Goal: Task Accomplishment & Management: Complete application form

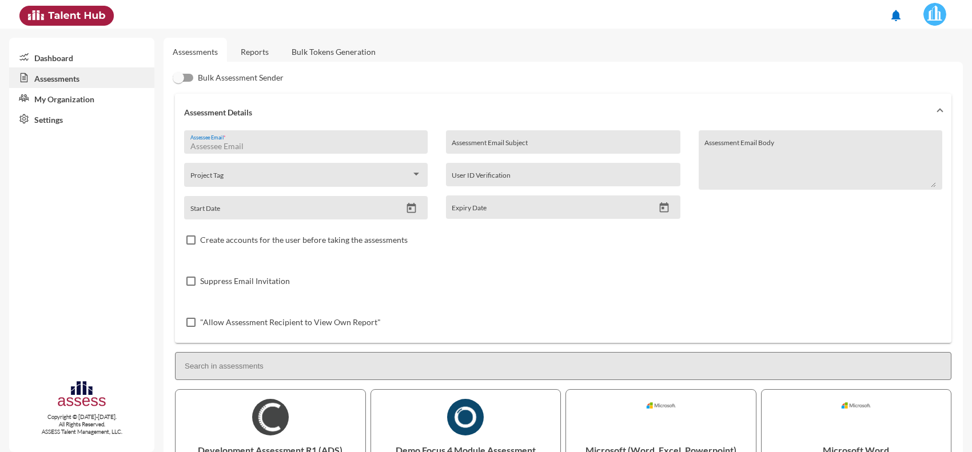
click at [288, 148] on input "Assessee Email *" at bounding box center [306, 146] width 232 height 9
paste input "[EMAIL_ADDRESS][DOMAIN_NAME]"
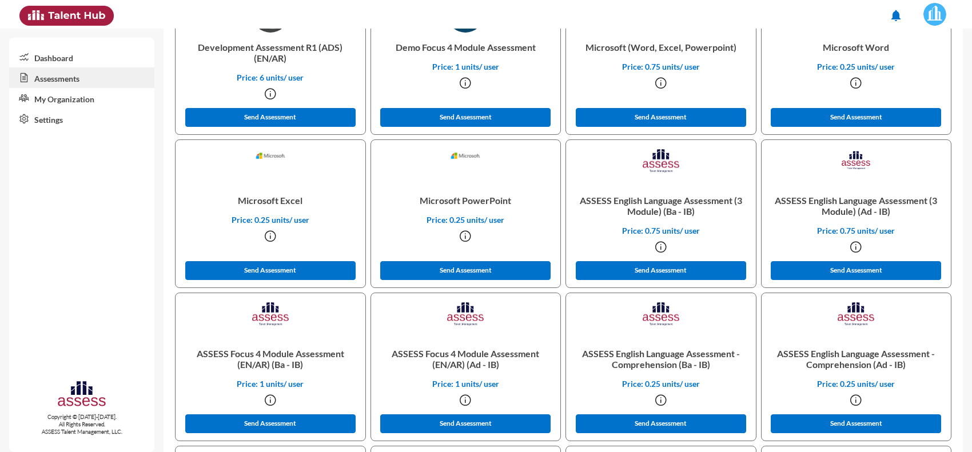
scroll to position [429, 0]
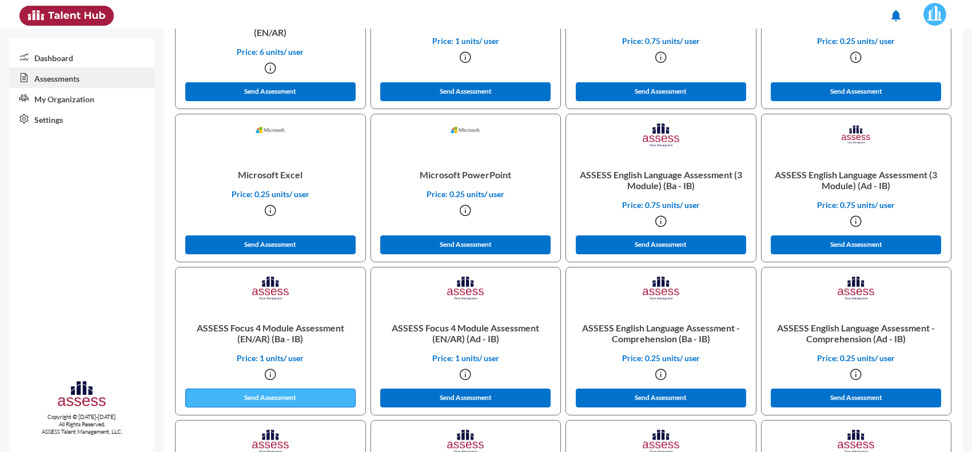
type input "[EMAIL_ADDRESS][DOMAIN_NAME]"
click at [295, 401] on button "Send Assessment" at bounding box center [270, 398] width 170 height 19
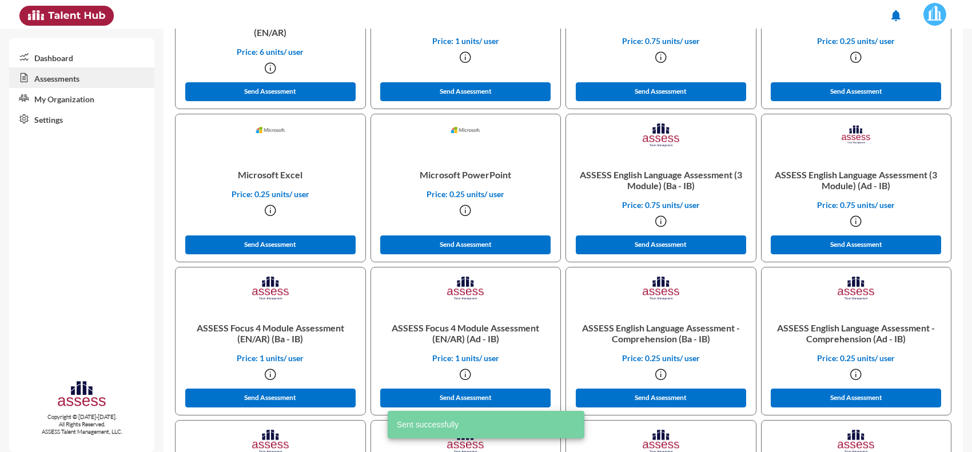
scroll to position [0, 0]
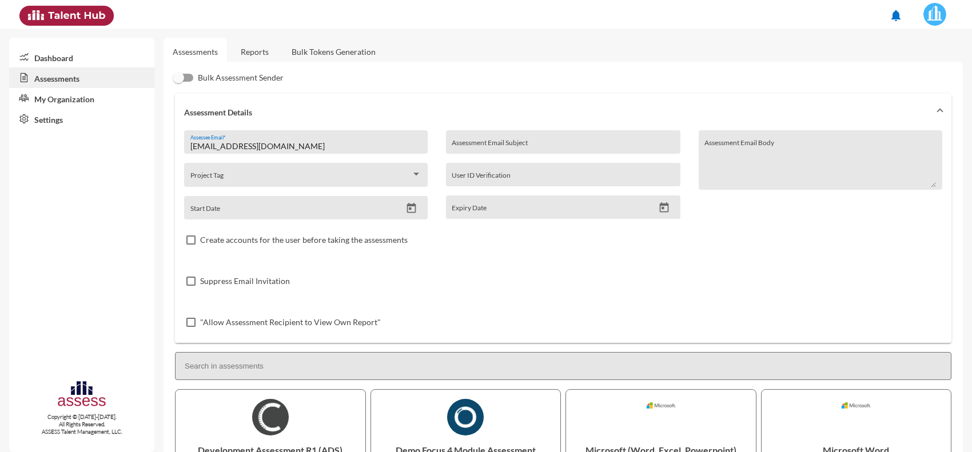
click at [276, 50] on link "Reports" at bounding box center [255, 52] width 46 height 28
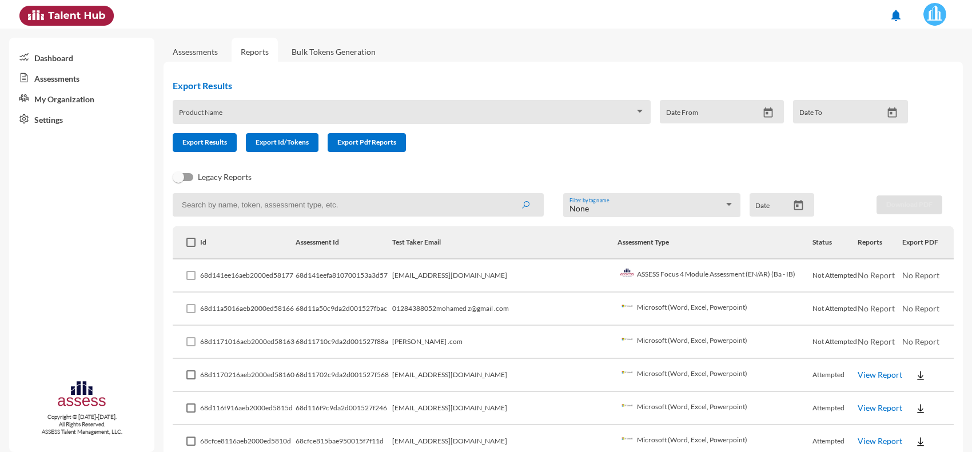
click at [915, 405] on img at bounding box center [920, 408] width 11 height 11
click at [900, 367] on button "EN" at bounding box center [920, 363] width 64 height 22
drag, startPoint x: 438, startPoint y: 307, endPoint x: 556, endPoint y: 321, distance: 119.8
click at [556, 321] on td "01284388052mohamed z@gmail .com" at bounding box center [504, 309] width 225 height 33
click at [483, 313] on td "01284388052mohamed z@gmail .com" at bounding box center [504, 309] width 225 height 33
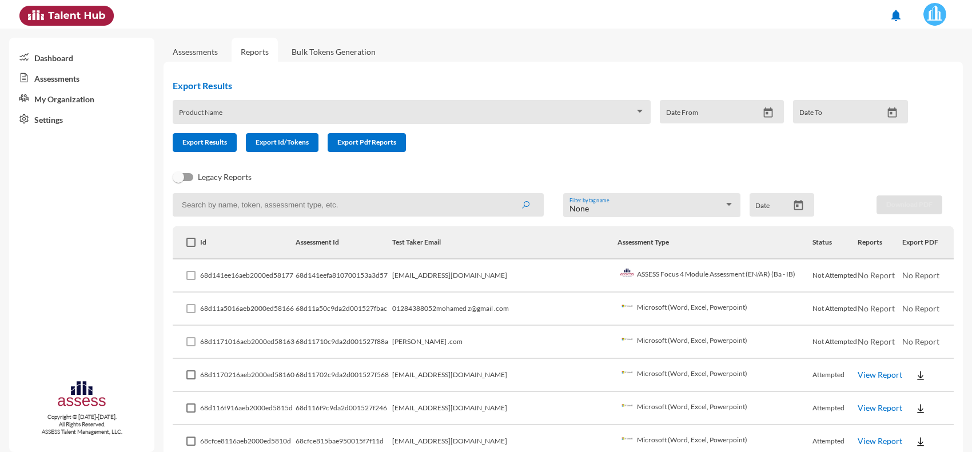
drag, startPoint x: 430, startPoint y: 309, endPoint x: 935, endPoint y: 303, distance: 505.0
click at [935, 303] on tr "68d11a5016aeb2000ed58166 68d11a50c9da2d001527fbac 01284388052mohamed z@gmail .c…" at bounding box center [563, 309] width 781 height 33
click at [624, 301] on td "Microsoft (Word, Excel, Powerpoint)" at bounding box center [716, 309] width 196 height 33
click at [490, 313] on td "01284388052mohamed z@gmail .com" at bounding box center [504, 309] width 225 height 33
click at [493, 307] on td "01284388052mohamed z@gmail .com" at bounding box center [504, 309] width 225 height 33
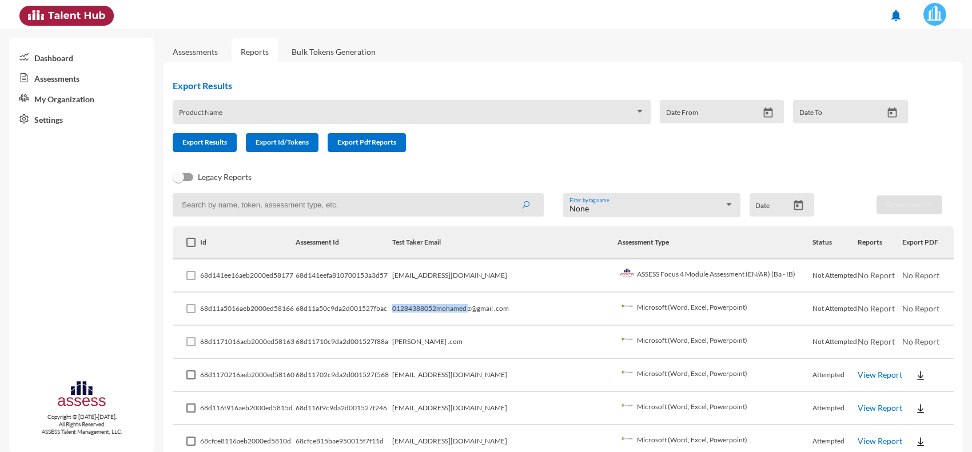
click at [493, 307] on td "01284388052mohamed z@gmail .com" at bounding box center [504, 309] width 225 height 33
